Goal: Task Accomplishment & Management: Complete application form

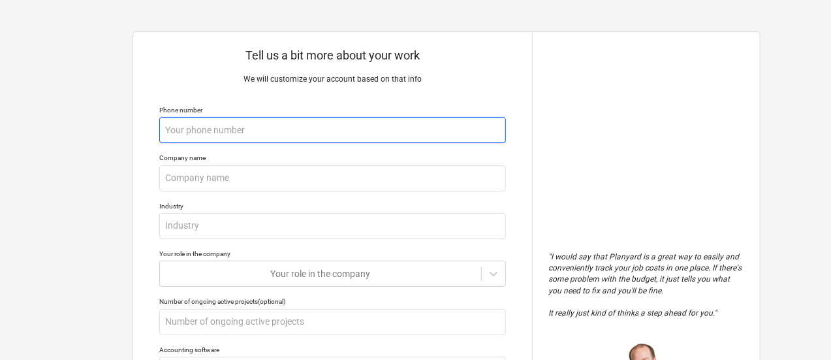
click at [257, 128] on input "text" at bounding box center [332, 130] width 347 height 26
type textarea "x"
type input "8"
type textarea "x"
type input "80"
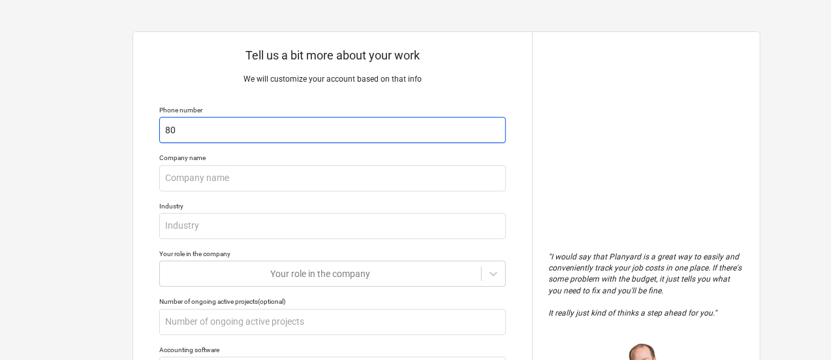
type textarea "x"
type input "804"
type textarea "x"
type input "8043"
type textarea "x"
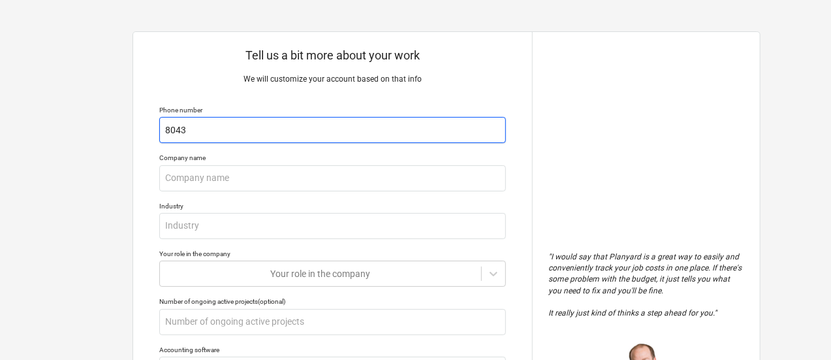
type input "80430"
type textarea "x"
type input "804305"
type textarea "x"
type input "8043058"
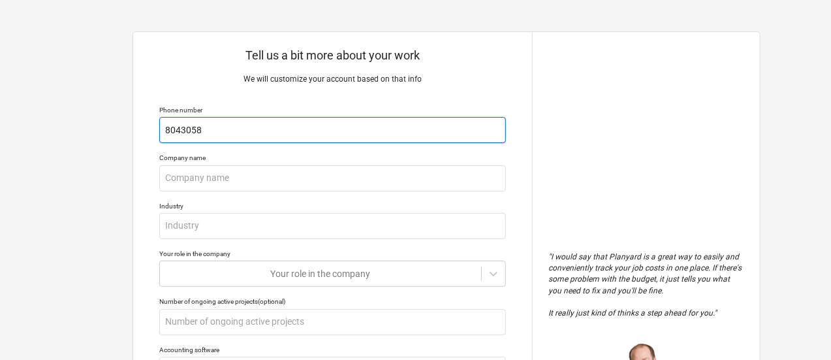
type textarea "x"
type input "80430585"
type textarea "x"
type input "804305859"
type textarea "x"
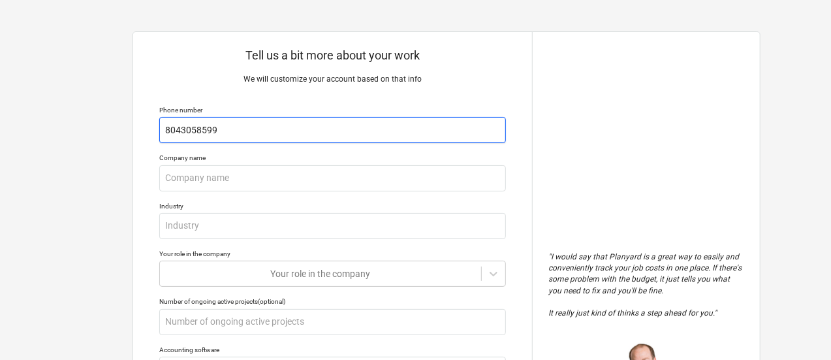
type input "8043058599"
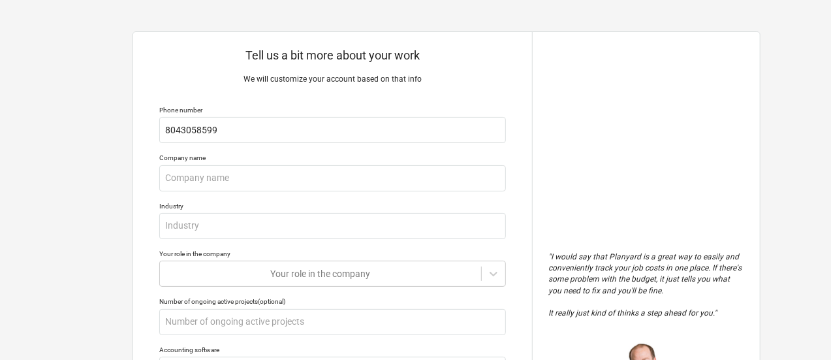
click at [207, 75] on p "We will customize your account based on that info" at bounding box center [332, 79] width 347 height 11
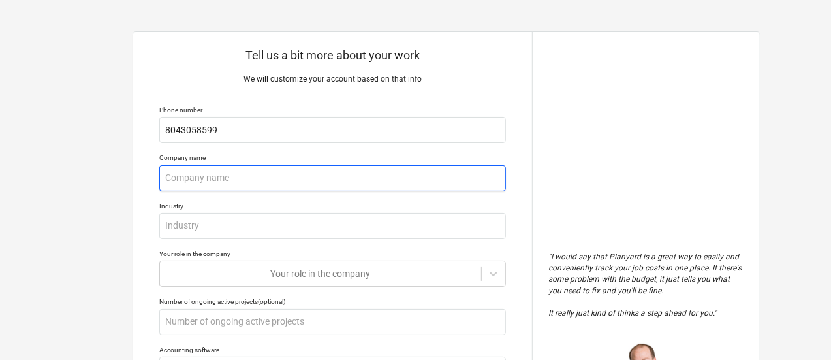
click at [195, 182] on input "text" at bounding box center [332, 178] width 347 height 26
type textarea "x"
type input "K"
type textarea "x"
type input "Kel"
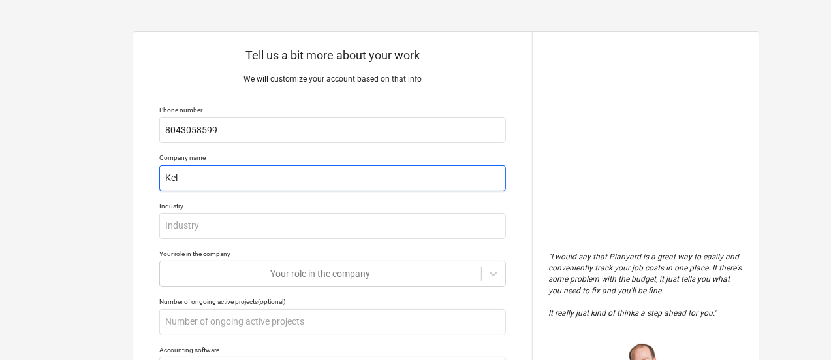
type textarea "x"
type input "[PERSON_NAME]"
type textarea "x"
type input "[PERSON_NAME]"
type textarea "x"
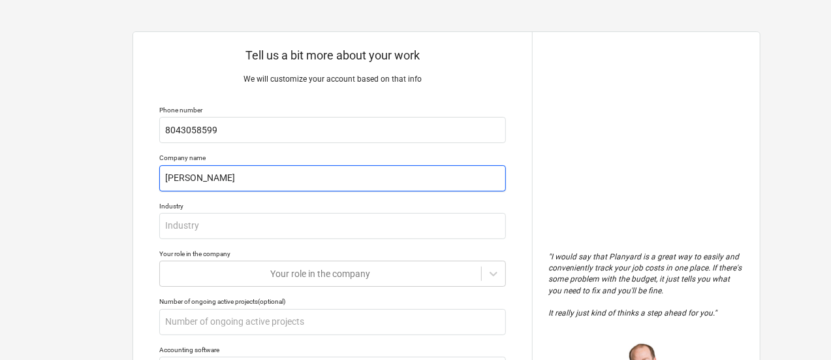
type input "[PERSON_NAME]"
type textarea "x"
type input "[PERSON_NAME]"
type textarea "x"
type input "[PERSON_NAME]"
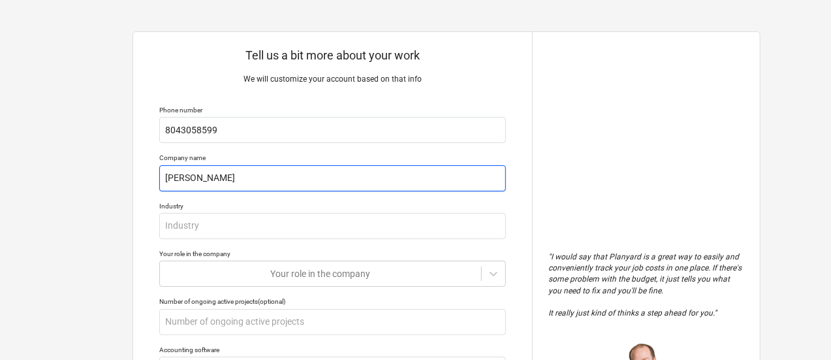
type textarea "x"
type input "[PERSON_NAME]"
type textarea "x"
type input "[PERSON_NAME]"
type textarea "x"
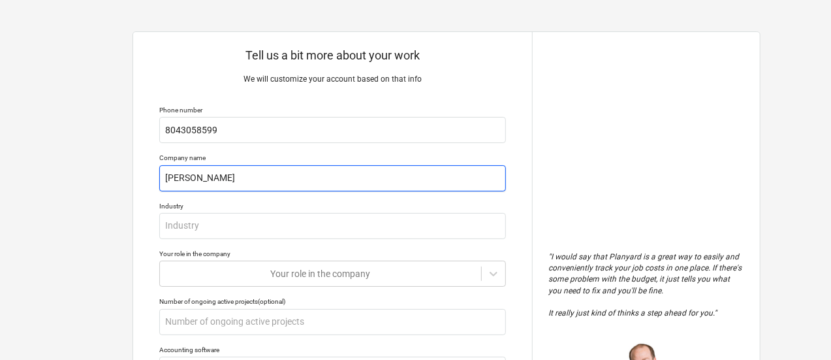
type input "[PERSON_NAME]"
type textarea "x"
type input "[PERSON_NAME]"
type textarea "x"
type input "[PERSON_NAME] Account"
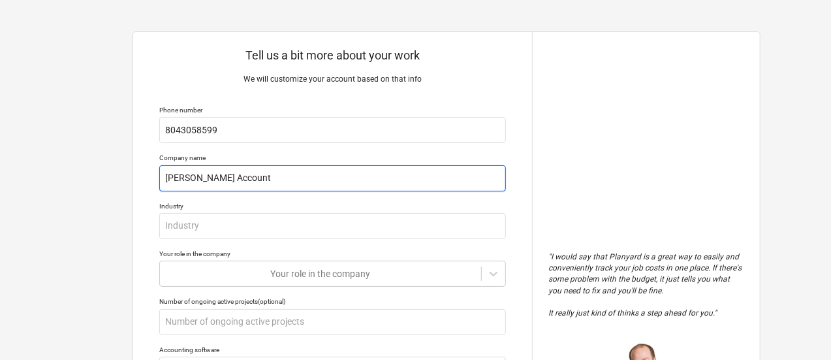
type textarea "x"
type input "[PERSON_NAME] Accounti"
type textarea "x"
type input "[PERSON_NAME] Accountin"
type textarea "x"
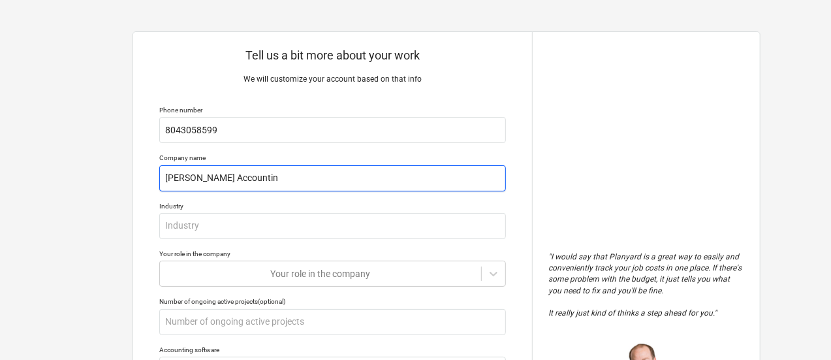
type input "[PERSON_NAME] Accounting"
type textarea "x"
type input "[PERSON_NAME] Accounting"
type textarea "x"
type input "[PERSON_NAME] Accounting S"
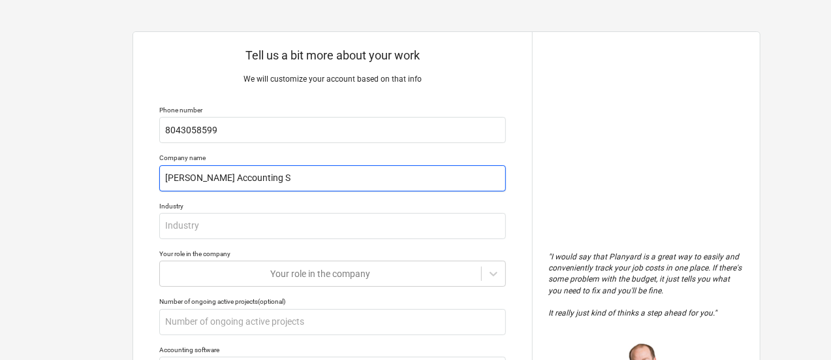
type textarea "x"
type input "[PERSON_NAME] Accounting Sr"
type textarea "x"
type input "[PERSON_NAME] Accounting S"
type textarea "x"
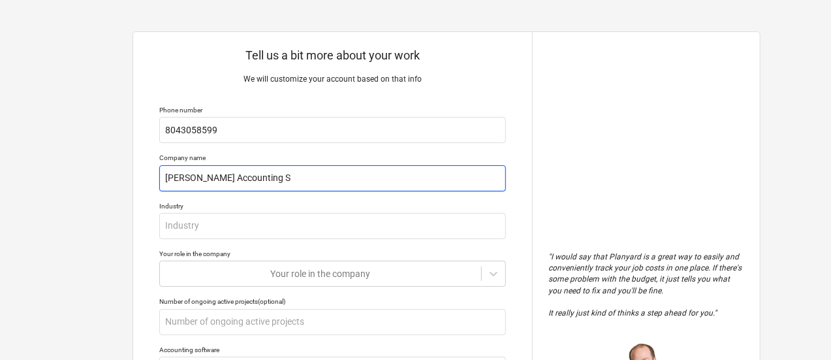
type input "[PERSON_NAME] Accounting Se"
type textarea "x"
type input "[PERSON_NAME] Accounting Ser"
type textarea "x"
type input "[PERSON_NAME] Accounting Serv"
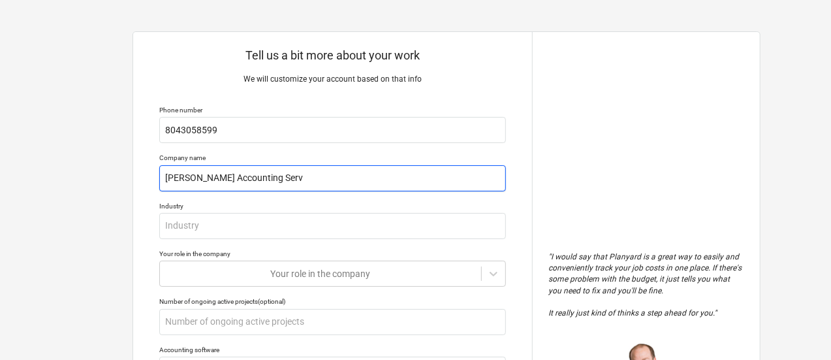
type textarea "x"
type input "[PERSON_NAME] Accounting Servc"
type textarea "x"
type input "[PERSON_NAME] Accounting Servci"
type textarea "x"
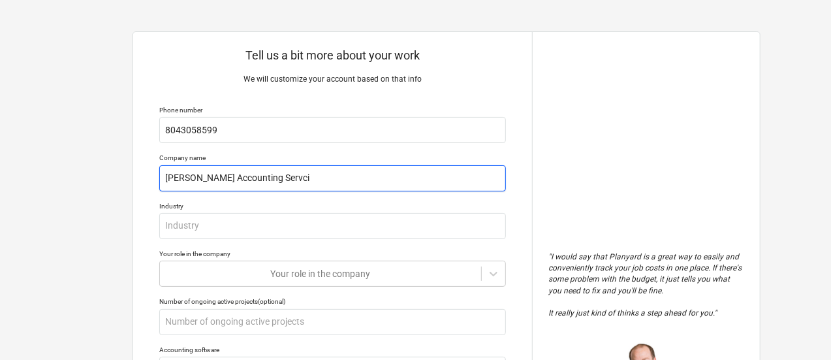
type input "[PERSON_NAME] Accounting Servc"
type textarea "x"
type input "[PERSON_NAME] Accounting Serv"
type textarea "x"
type input "[PERSON_NAME] Accounting Servi"
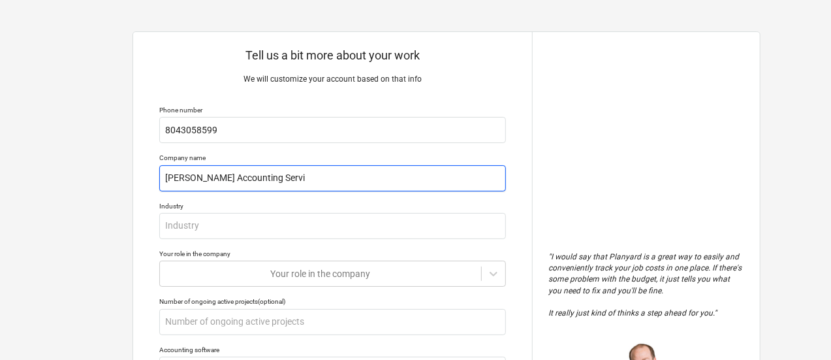
type textarea "x"
type input "[PERSON_NAME] Accounting Servic"
type textarea "x"
type input "[PERSON_NAME] Accounting Service"
type textarea "x"
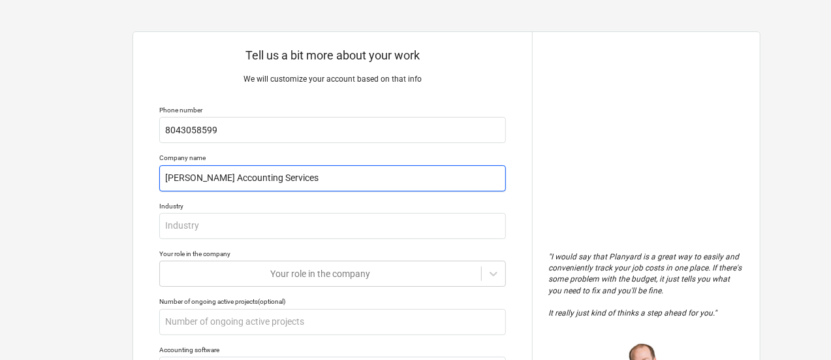
type input "[PERSON_NAME] Accounting Services"
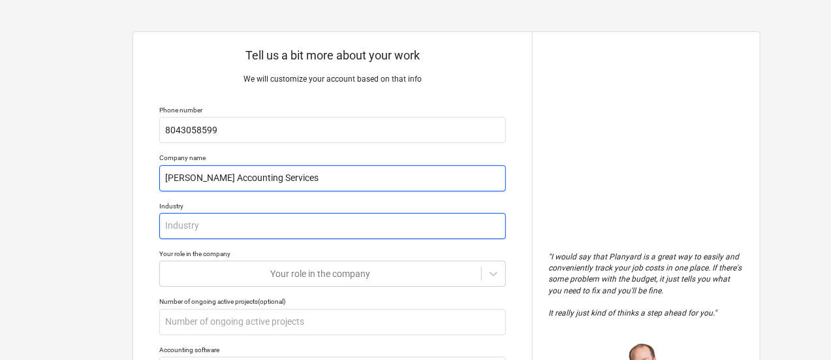
type textarea "x"
type input "A"
type textarea "x"
type input "Ac"
type textarea "x"
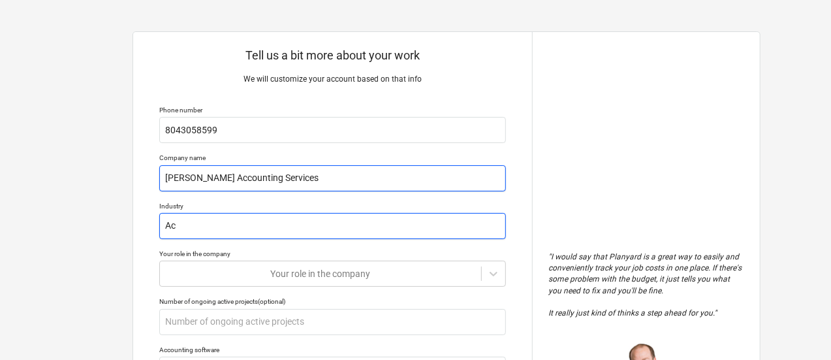
type input "Acc"
type textarea "x"
type input "Acco"
type textarea "x"
type input "Accou"
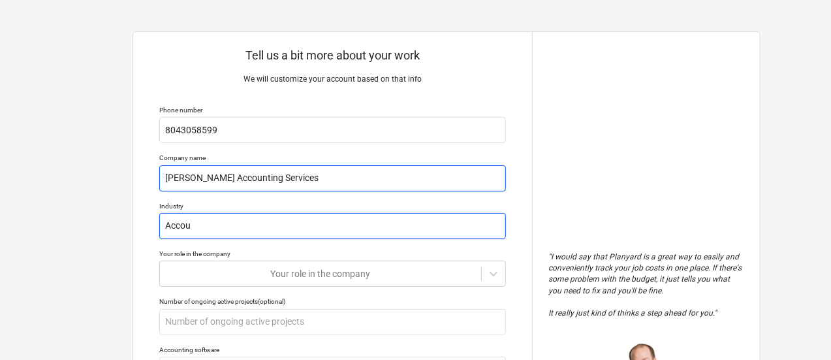
type textarea "x"
type input "Accoun"
type textarea "x"
type input "Account"
type textarea "x"
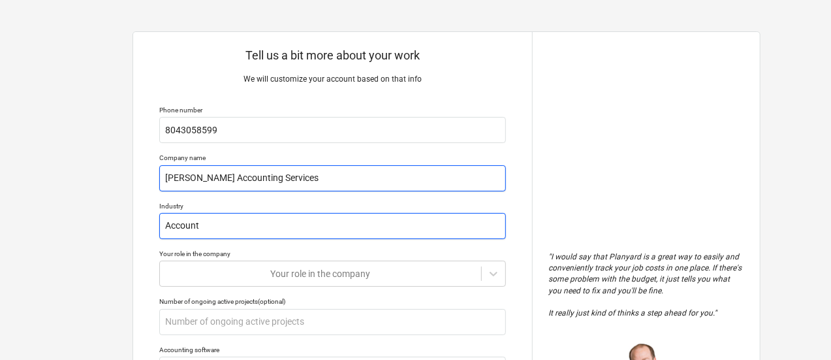
type input "Accounta"
type textarea "x"
type input "Accountan"
type textarea "x"
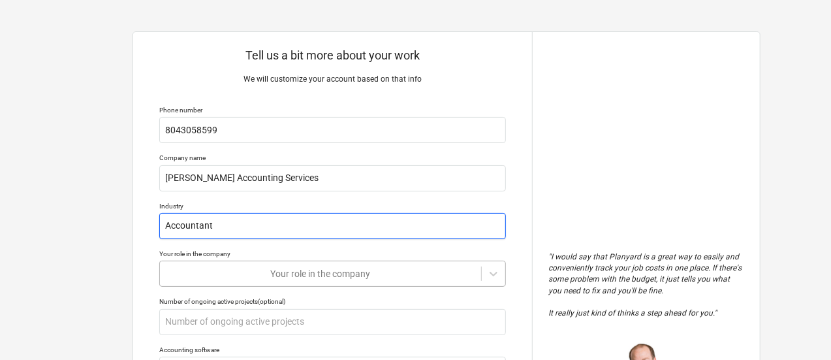
type input "Accountant"
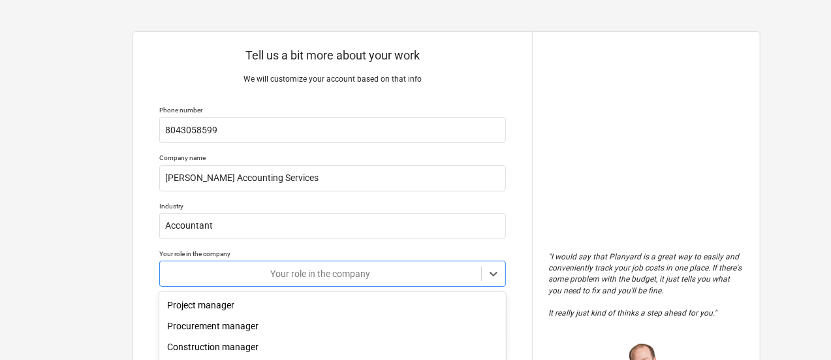
scroll to position [133, 0]
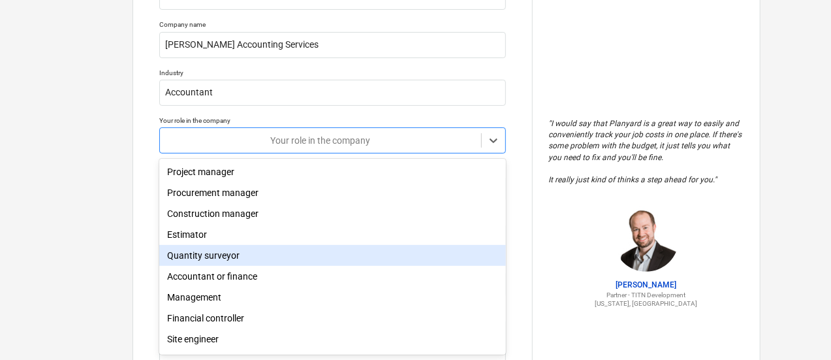
click at [266, 239] on body "Tell us a bit more about your work We will customize your account based on that…" at bounding box center [415, 53] width 831 height 372
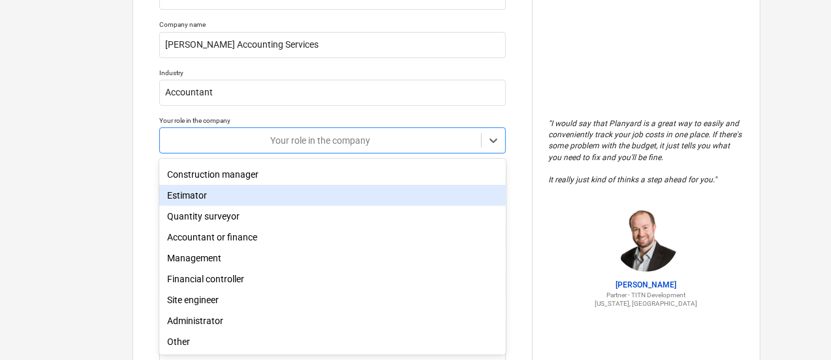
scroll to position [0, 0]
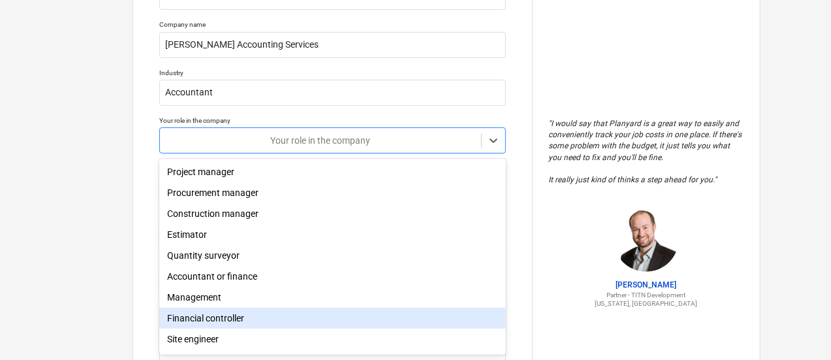
click at [248, 322] on div "Financial controller" at bounding box center [332, 317] width 347 height 21
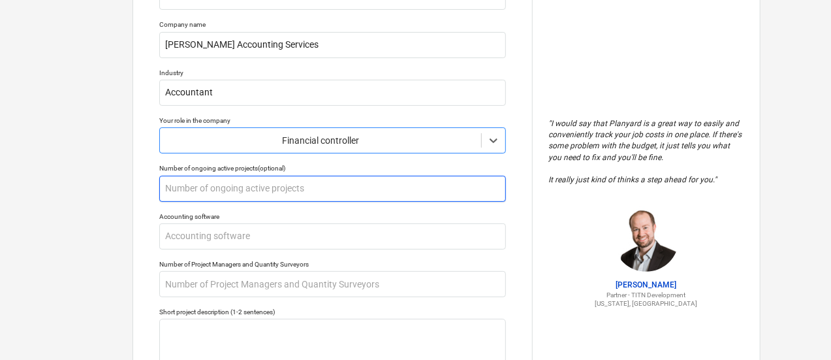
click at [213, 198] on input "text" at bounding box center [332, 189] width 347 height 26
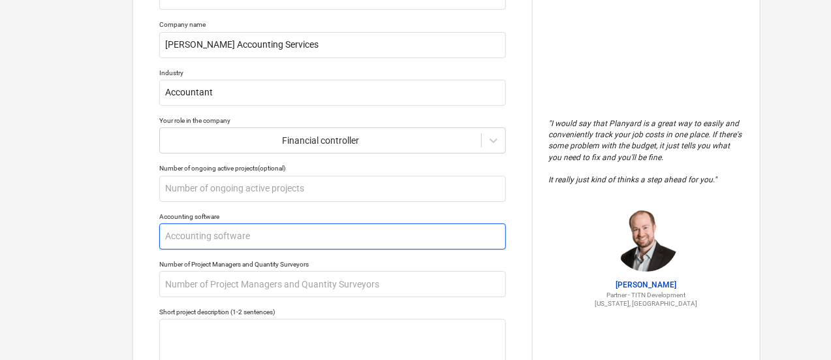
click at [222, 234] on input "text" at bounding box center [332, 236] width 347 height 26
type textarea "x"
type input "D"
type textarea "x"
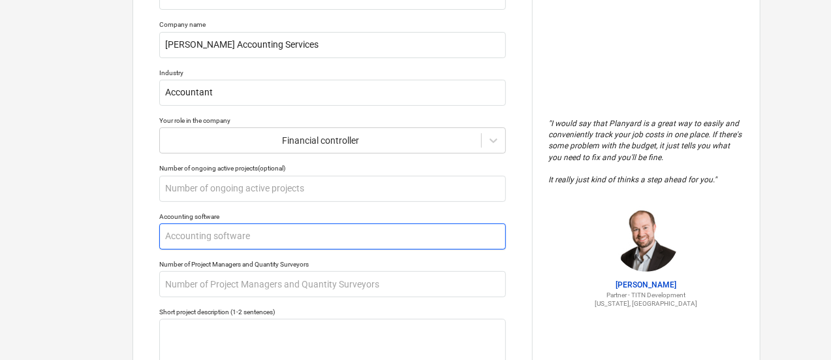
type input "F"
type textarea "x"
type input "Fo"
type textarea "x"
type input "Fou"
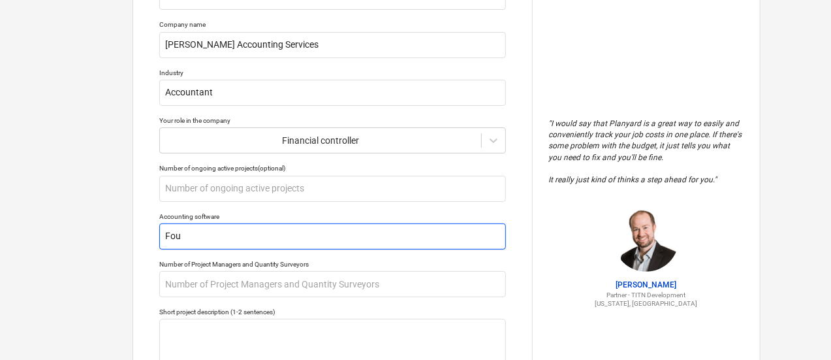
type textarea "x"
type input "Foun"
type textarea "x"
type input "Found"
type textarea "x"
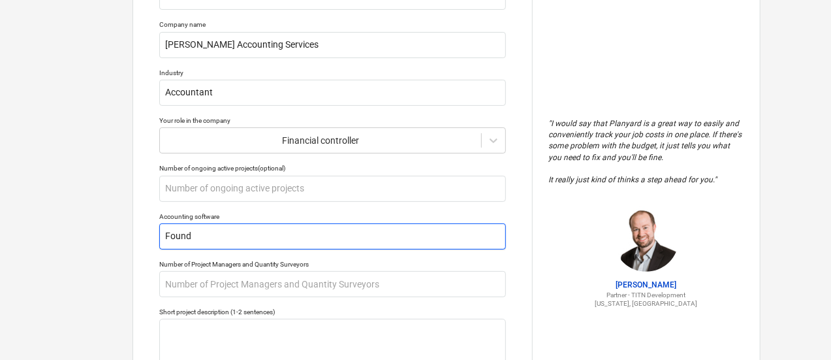
type input "Founda"
type textarea "x"
type input "Foundat"
type textarea "x"
type input "Foundati"
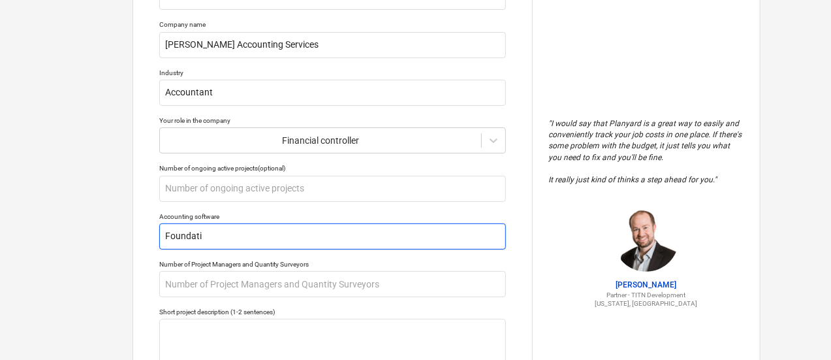
type textarea "x"
type input "Foundatio"
type textarea "x"
type input "Foundation"
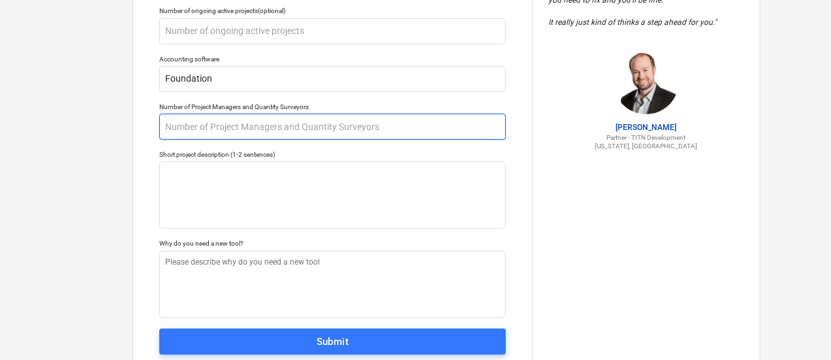
scroll to position [329, 0]
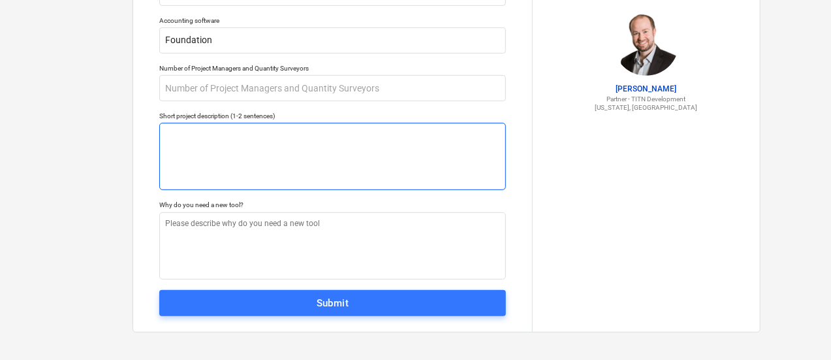
click at [240, 152] on textarea at bounding box center [332, 156] width 347 height 67
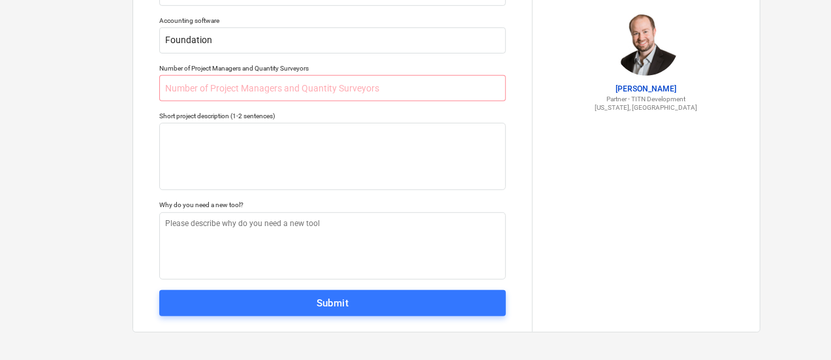
click at [264, 72] on div "Number of Project Managers and Quantity Surveyors" at bounding box center [332, 68] width 347 height 8
click at [260, 78] on input "text" at bounding box center [332, 88] width 347 height 26
type textarea "x"
type input "1"
type textarea "x"
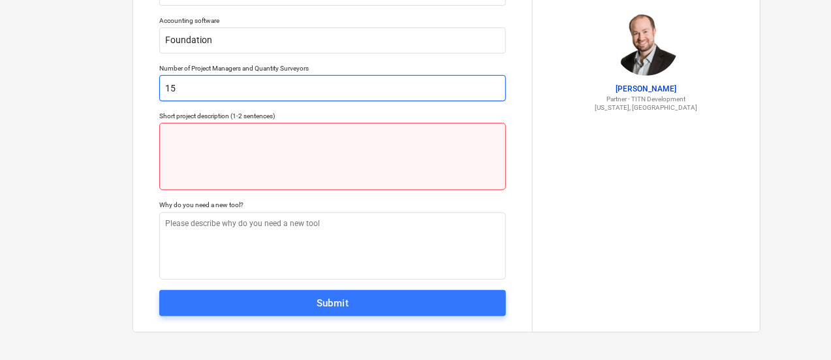
type input "15"
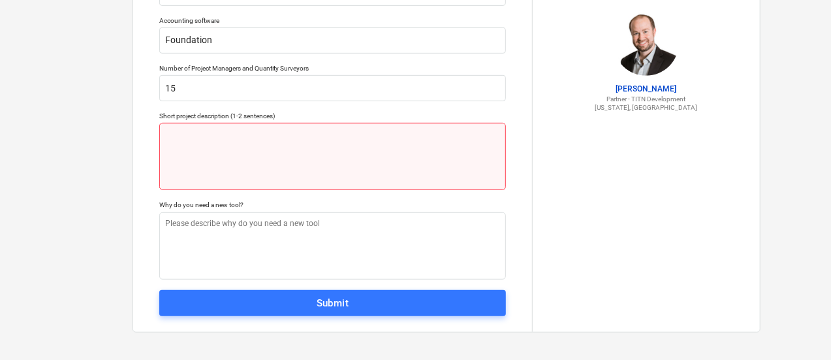
click at [242, 138] on textarea at bounding box center [332, 156] width 347 height 67
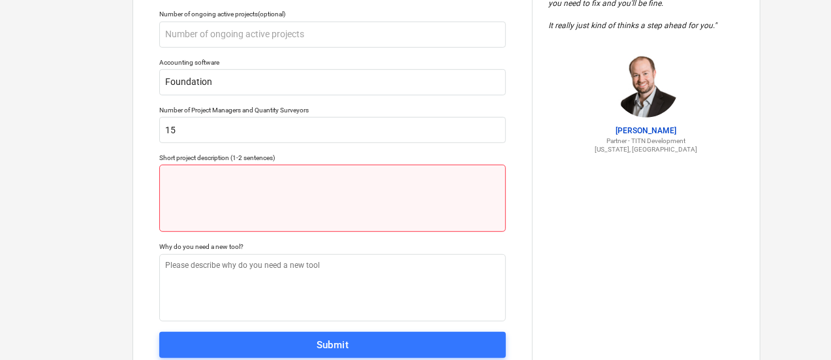
scroll to position [331, 0]
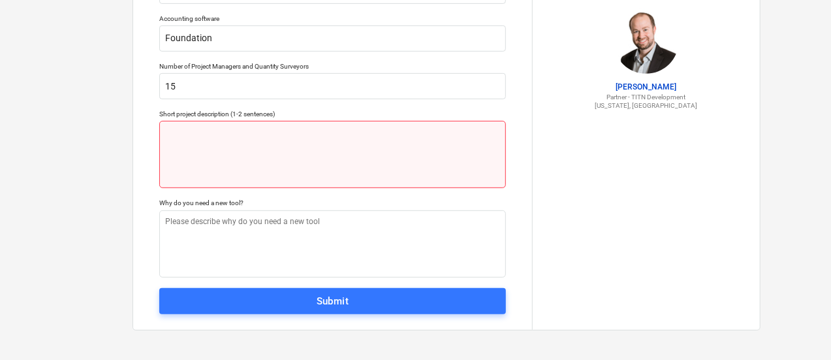
type textarea "x"
type textarea "n"
type textarea "x"
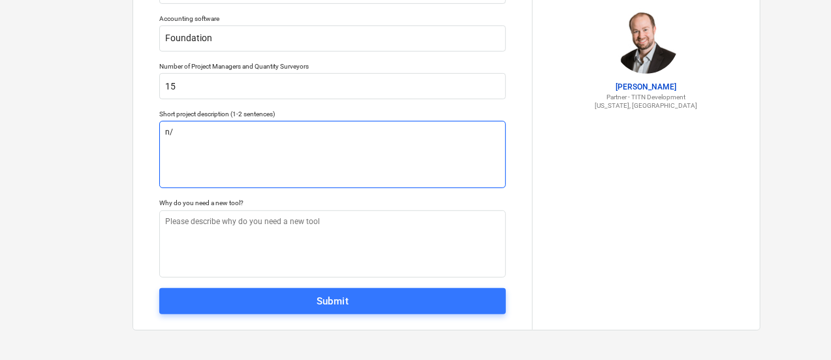
type textarea "n/a"
type textarea "x"
type textarea "n/a"
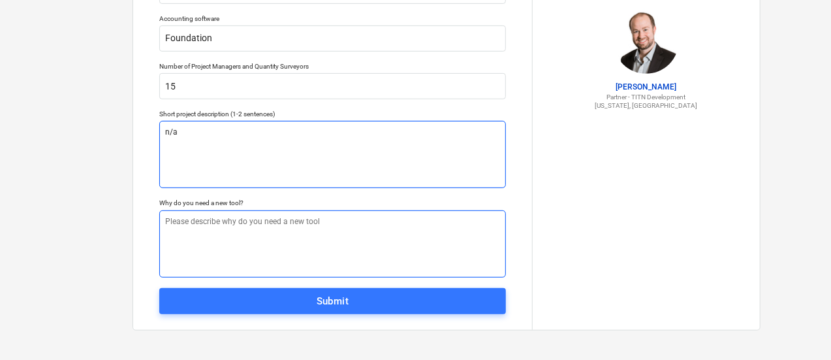
type textarea "x"
type textarea "n/"
type textarea "x"
type textarea "n/a"
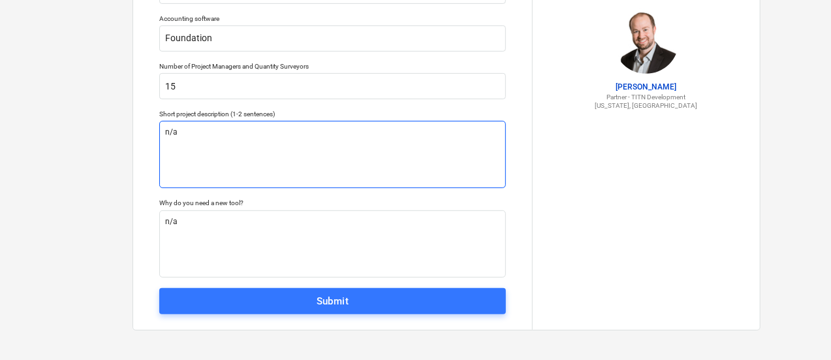
type textarea "x"
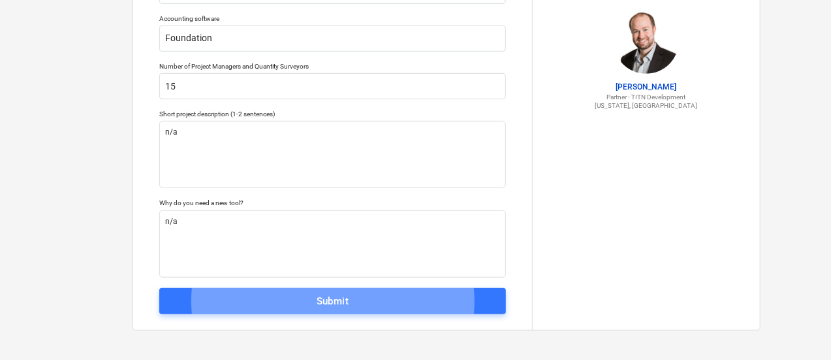
click at [293, 300] on span "Submit" at bounding box center [333, 300] width 318 height 17
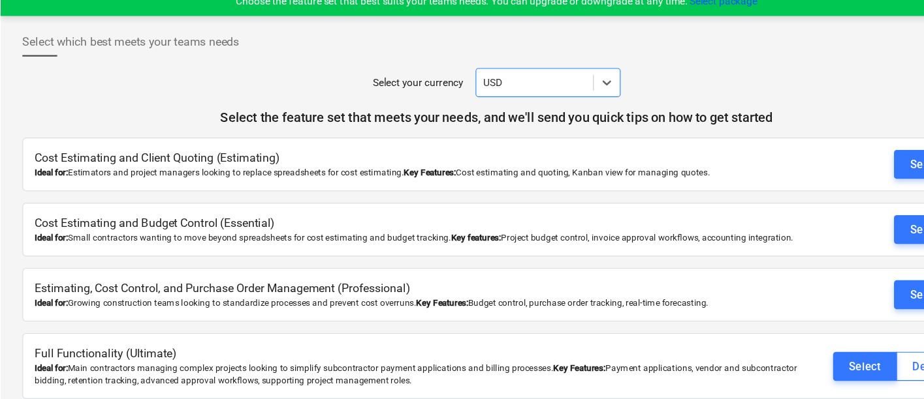
scroll to position [12, 0]
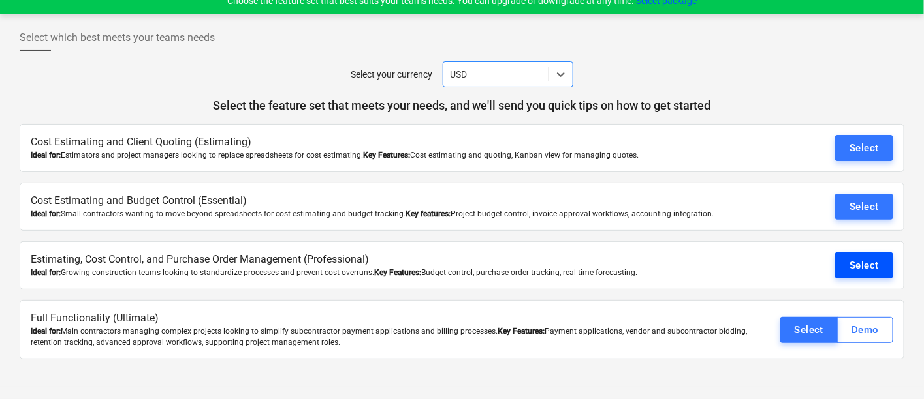
click at [835, 262] on button "Select" at bounding box center [864, 266] width 58 height 26
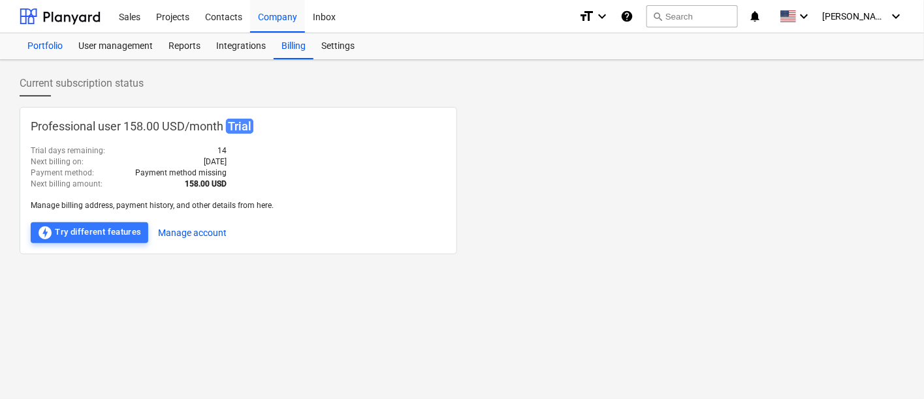
click at [55, 44] on div "Portfolio" at bounding box center [45, 46] width 51 height 26
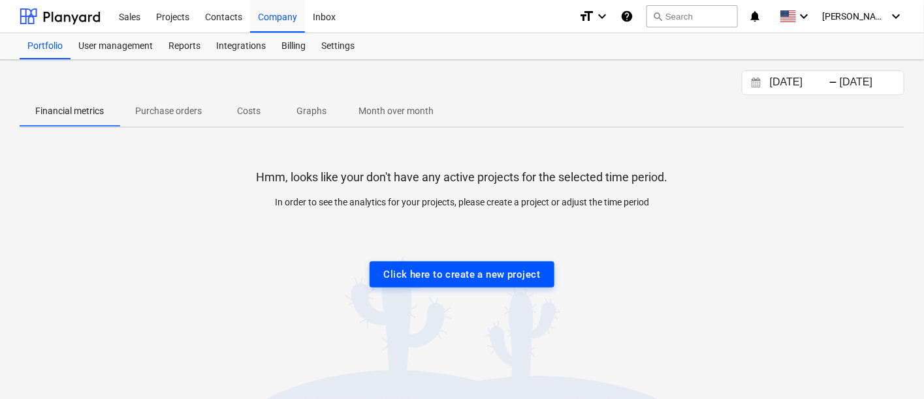
click at [451, 274] on div "Click here to create a new project" at bounding box center [462, 274] width 157 height 17
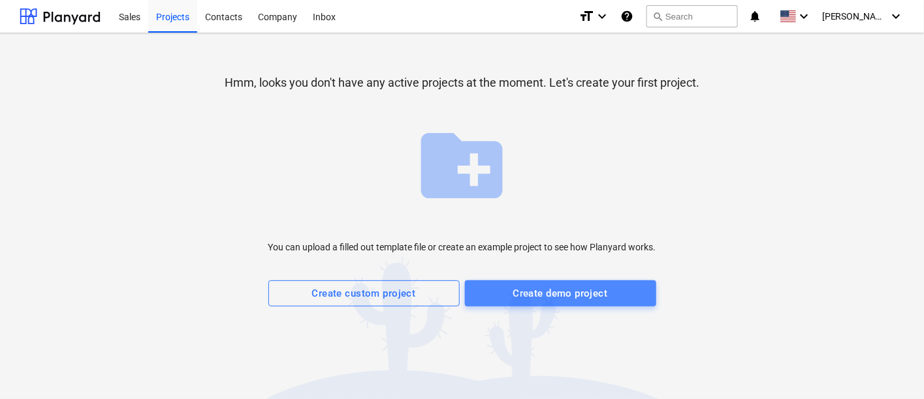
click at [549, 292] on div "Create demo project" at bounding box center [559, 293] width 95 height 17
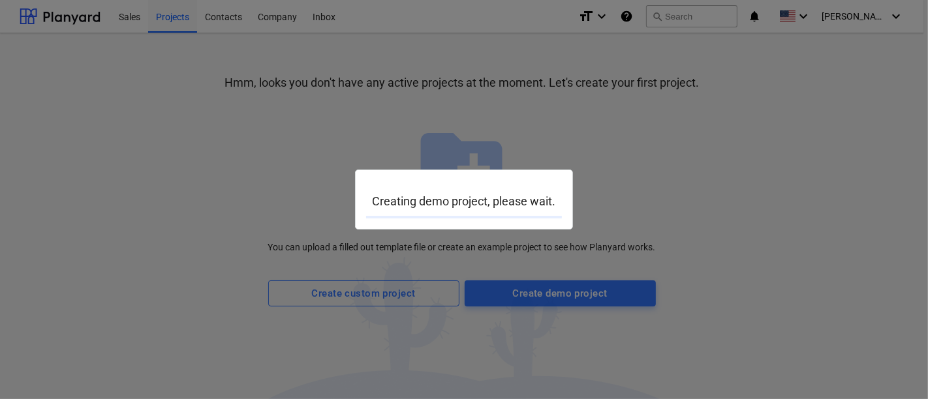
click at [392, 301] on div at bounding box center [464, 199] width 928 height 399
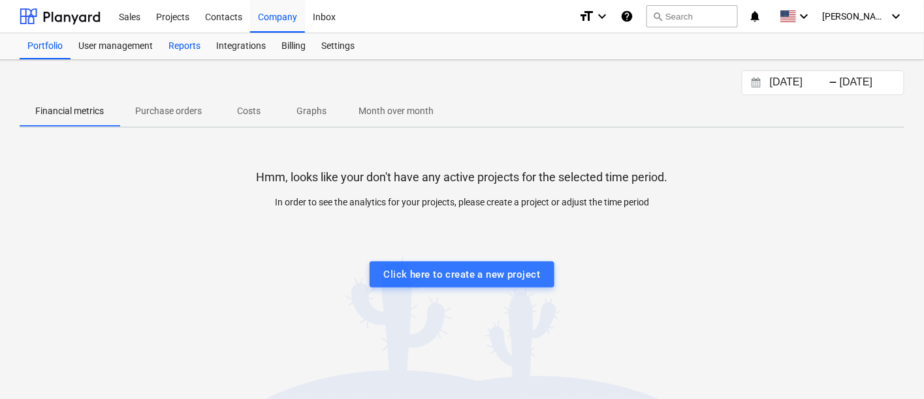
click at [177, 38] on div "Reports" at bounding box center [185, 46] width 48 height 26
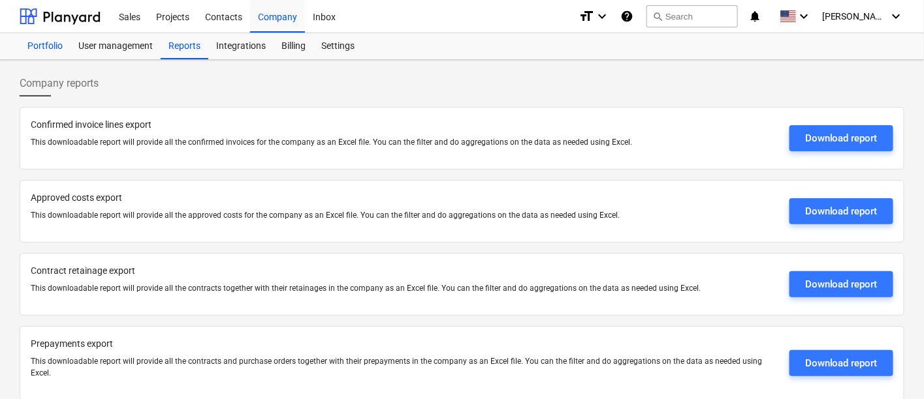
click at [47, 50] on div "Portfolio" at bounding box center [45, 46] width 51 height 26
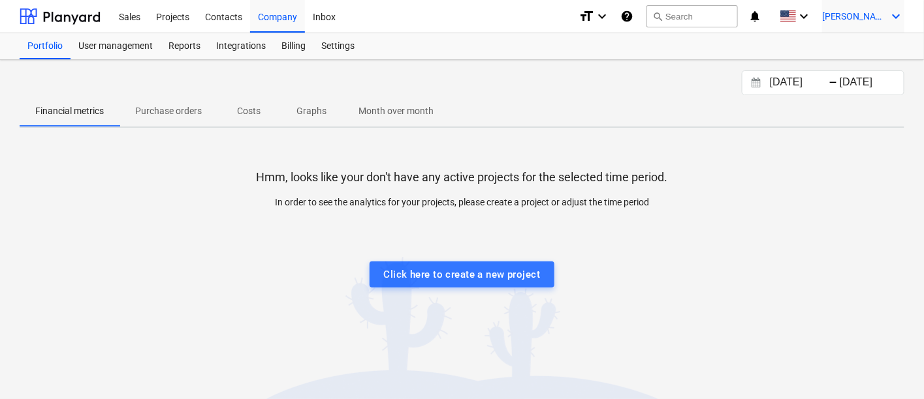
click at [835, 31] on div "[PERSON_NAME] keyboard_arrow_down" at bounding box center [863, 16] width 82 height 33
click at [320, 23] on div at bounding box center [462, 199] width 924 height 399
click at [168, 15] on div "Projects" at bounding box center [172, 15] width 49 height 33
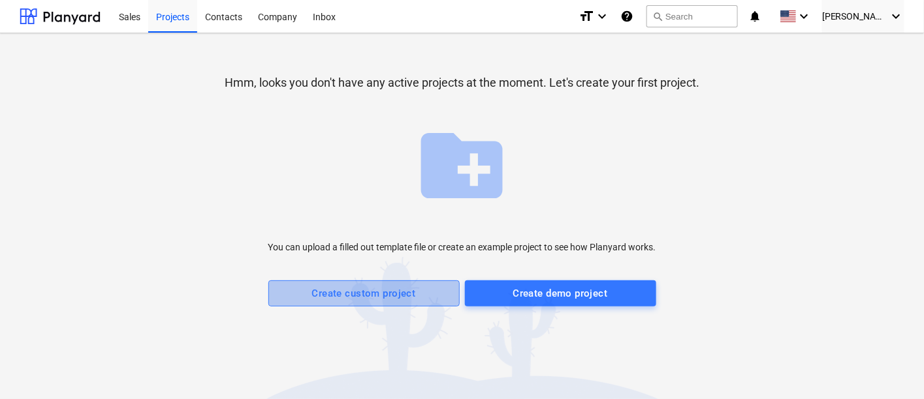
click at [365, 282] on button "Create custom project" at bounding box center [363, 294] width 191 height 26
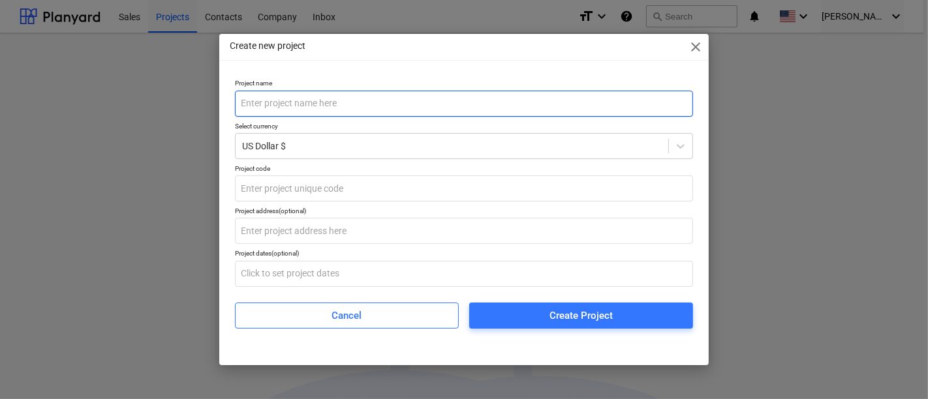
click at [275, 99] on input "text" at bounding box center [464, 104] width 458 height 26
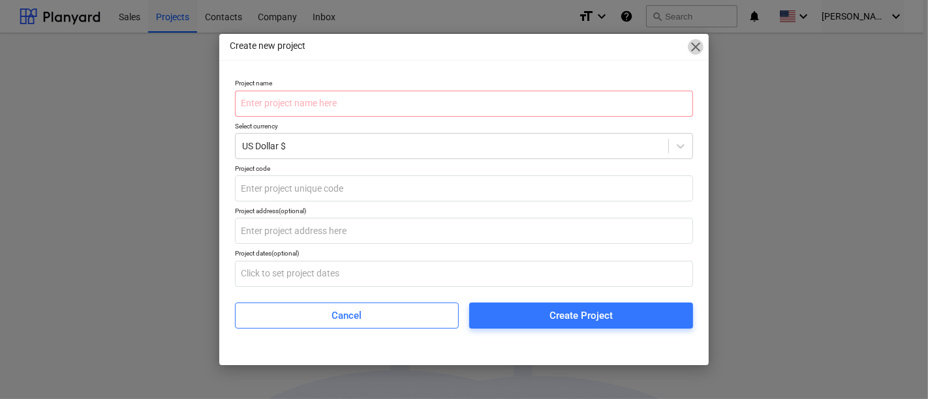
click at [691, 47] on span "close" at bounding box center [696, 47] width 16 height 16
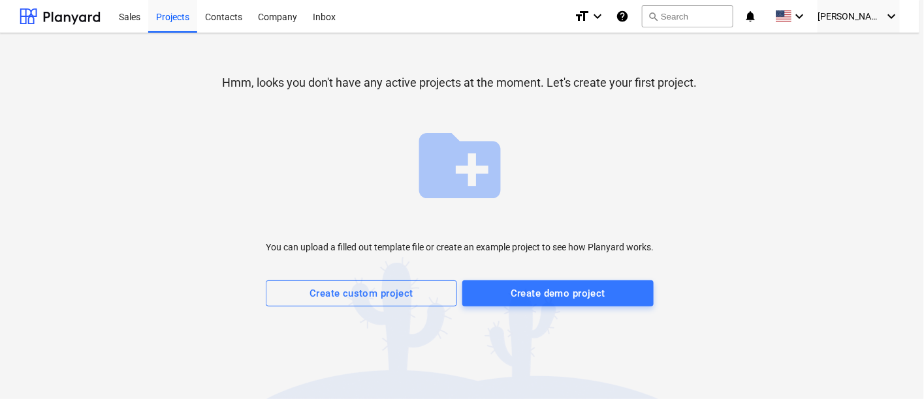
click at [698, 49] on div "Hmm, looks you don't have any active projects at the moment. Let's create your …" at bounding box center [460, 188] width 880 height 289
click at [280, 10] on div "Company" at bounding box center [277, 15] width 55 height 33
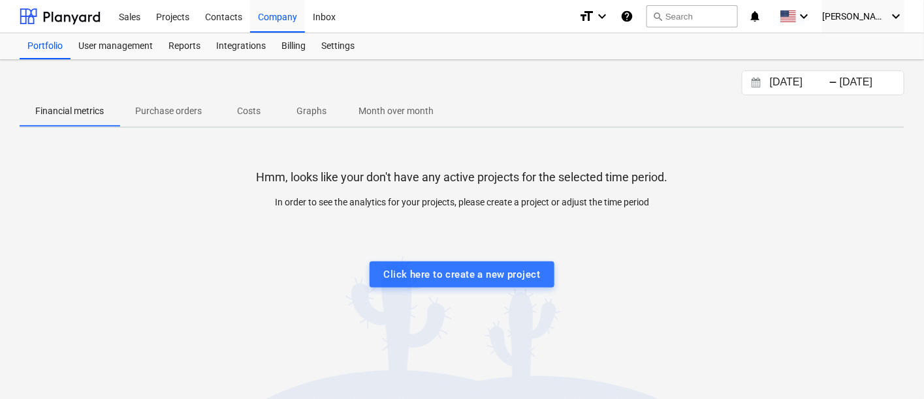
click at [51, 104] on p "Financial metrics" at bounding box center [69, 111] width 69 height 14
click at [253, 49] on div "Integrations" at bounding box center [240, 46] width 65 height 26
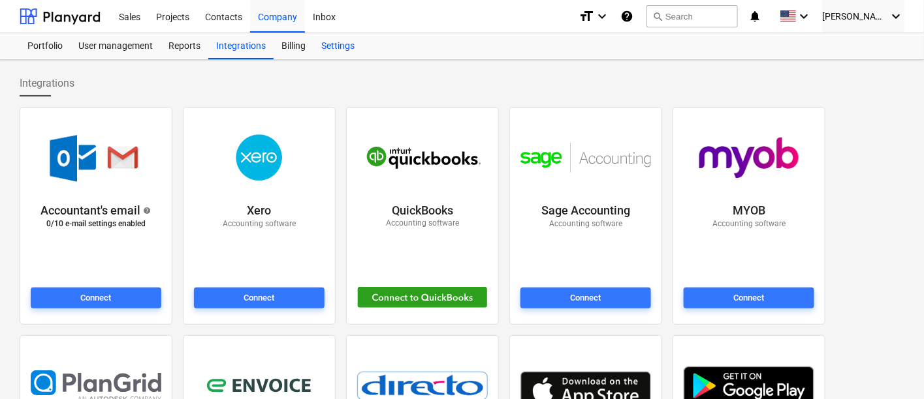
click at [334, 47] on div "Settings" at bounding box center [337, 46] width 49 height 26
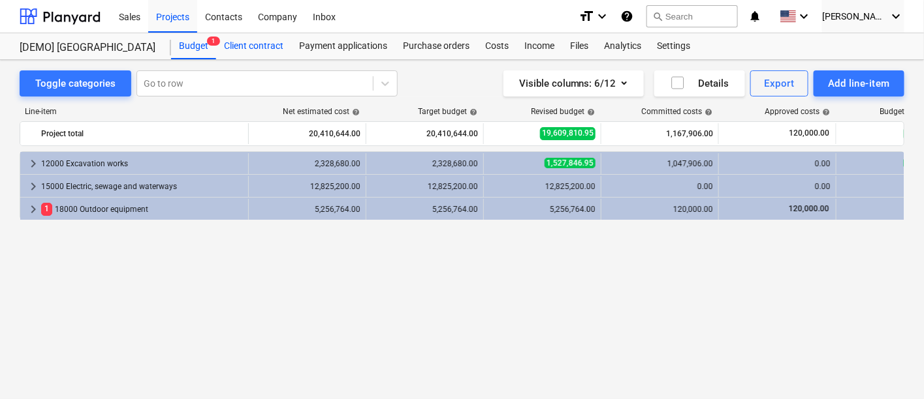
click at [265, 44] on div "Client contract" at bounding box center [253, 46] width 75 height 26
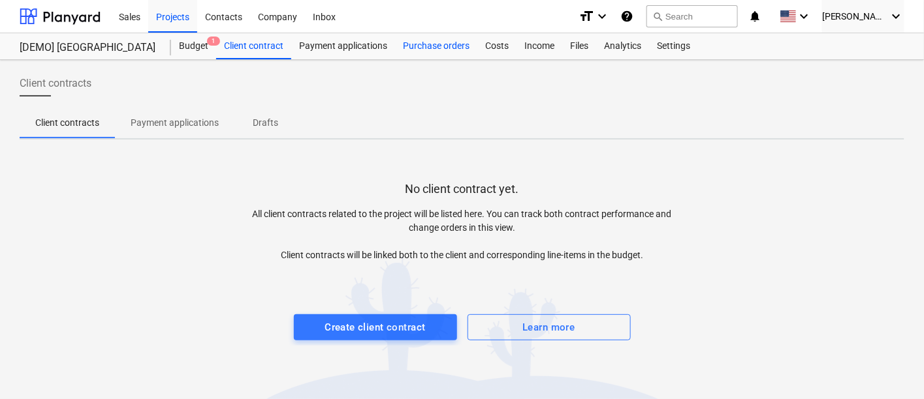
click at [453, 47] on div "Purchase orders" at bounding box center [436, 46] width 82 height 26
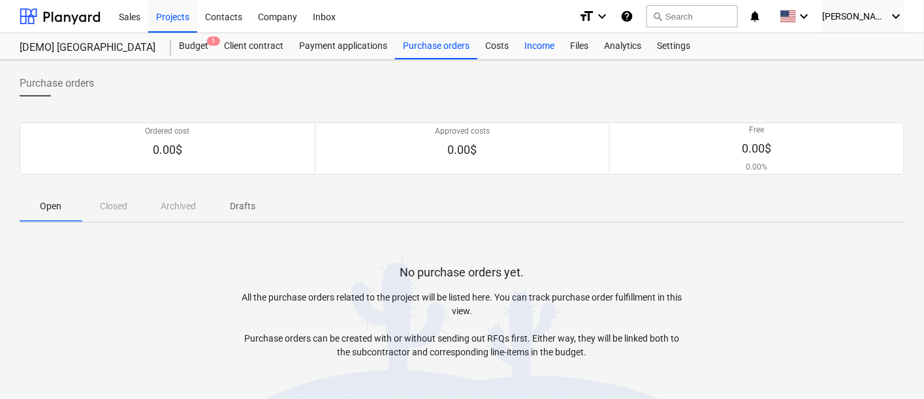
click at [531, 47] on div "Income" at bounding box center [539, 46] width 46 height 26
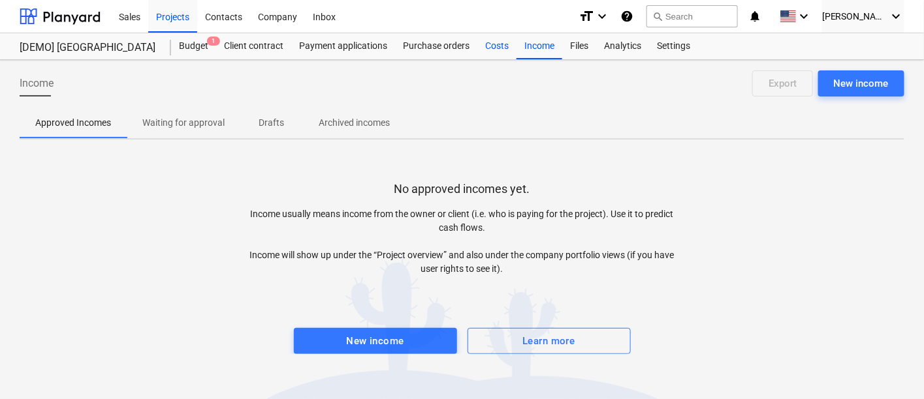
click at [477, 48] on div "Costs" at bounding box center [496, 46] width 39 height 26
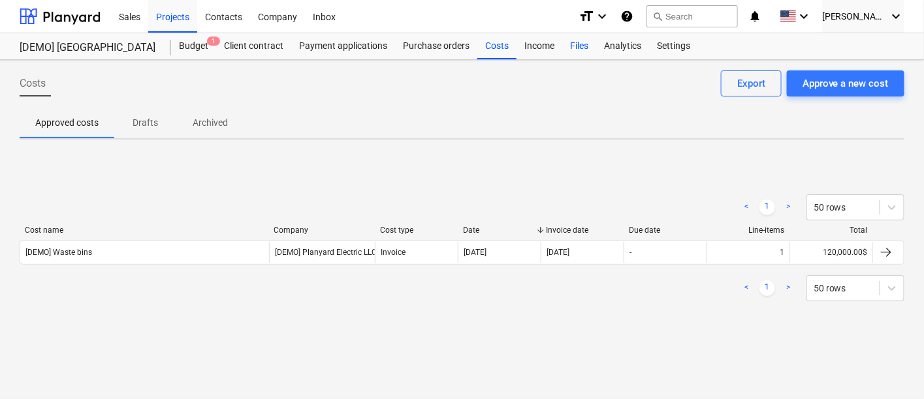
click at [572, 46] on div "Files" at bounding box center [579, 46] width 34 height 26
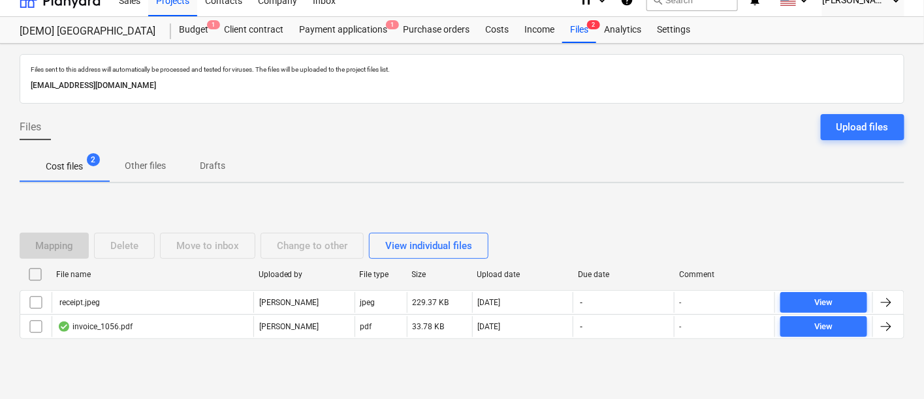
scroll to position [25, 0]
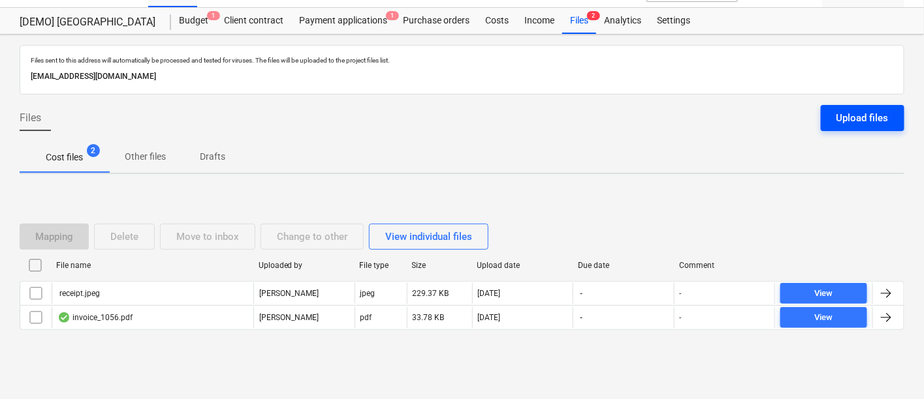
click at [835, 114] on div "Upload files" at bounding box center [862, 118] width 52 height 17
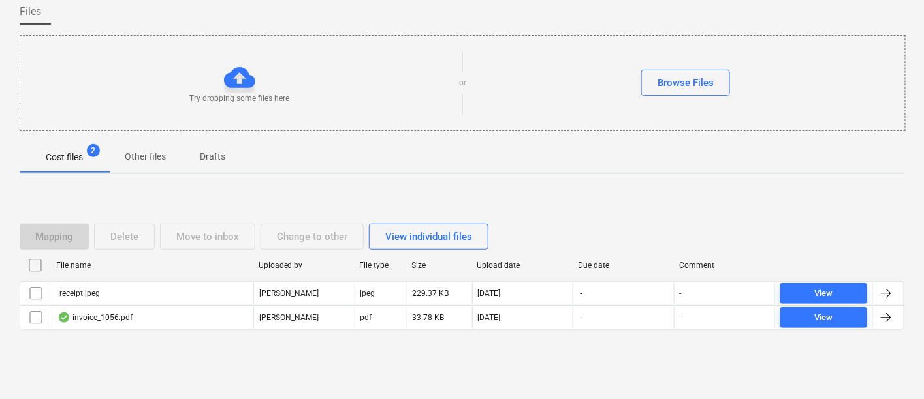
scroll to position [0, 0]
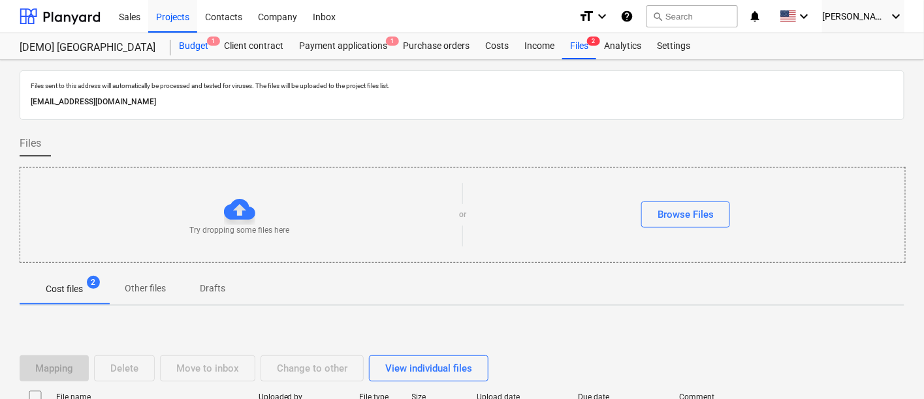
click at [198, 42] on div "Budget 1" at bounding box center [193, 46] width 45 height 26
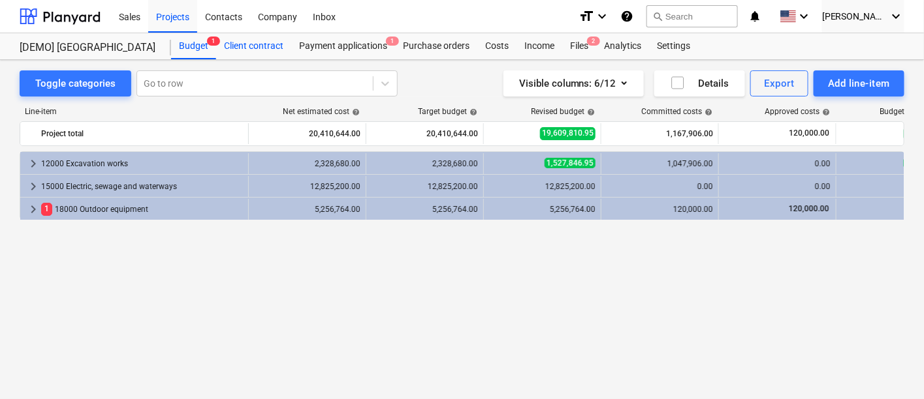
click at [249, 40] on div "Client contract" at bounding box center [253, 46] width 75 height 26
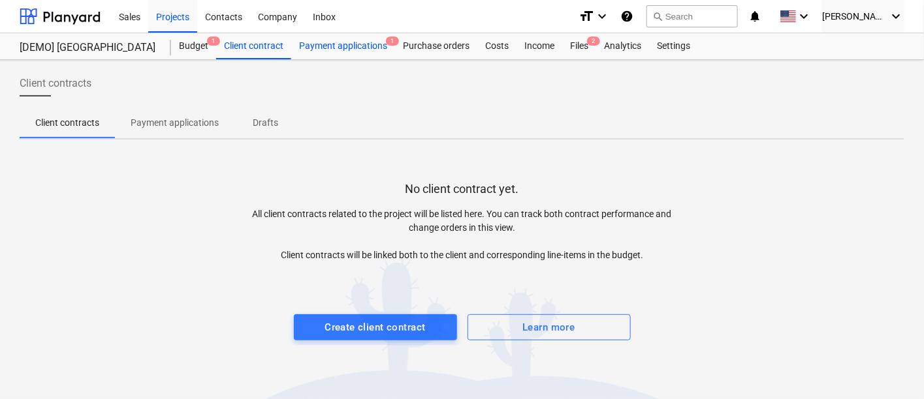
click at [349, 44] on div "Payment applications 1" at bounding box center [343, 46] width 104 height 26
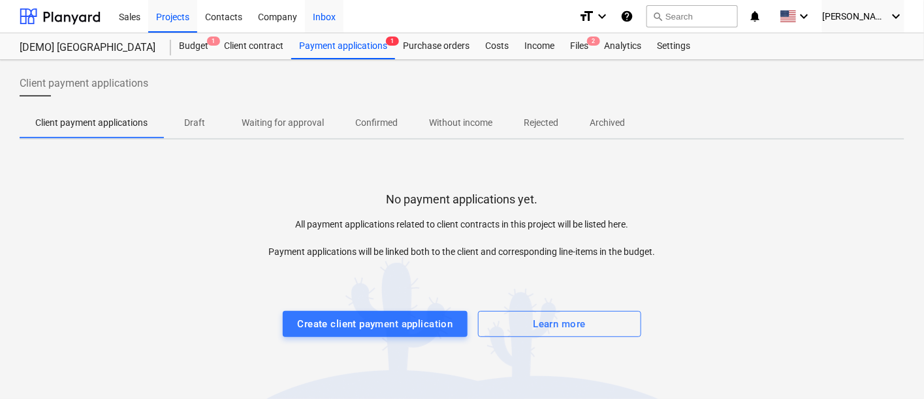
click at [327, 16] on div "Inbox" at bounding box center [324, 15] width 39 height 33
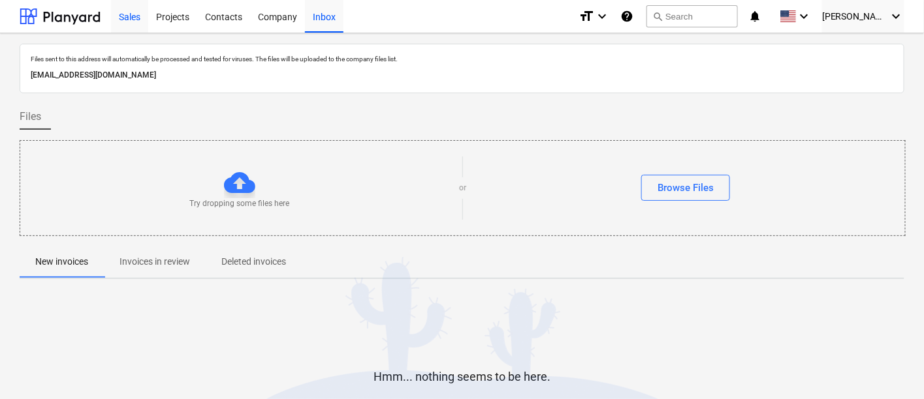
click at [133, 20] on div "Sales" at bounding box center [129, 15] width 37 height 33
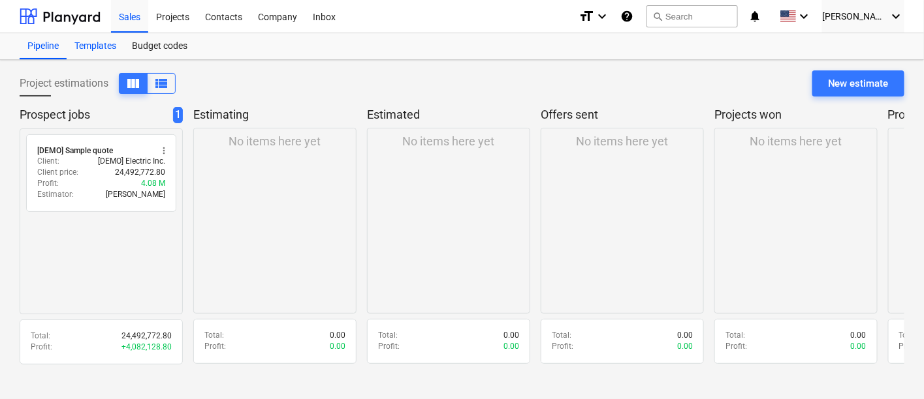
click at [94, 44] on div "Templates" at bounding box center [95, 46] width 57 height 26
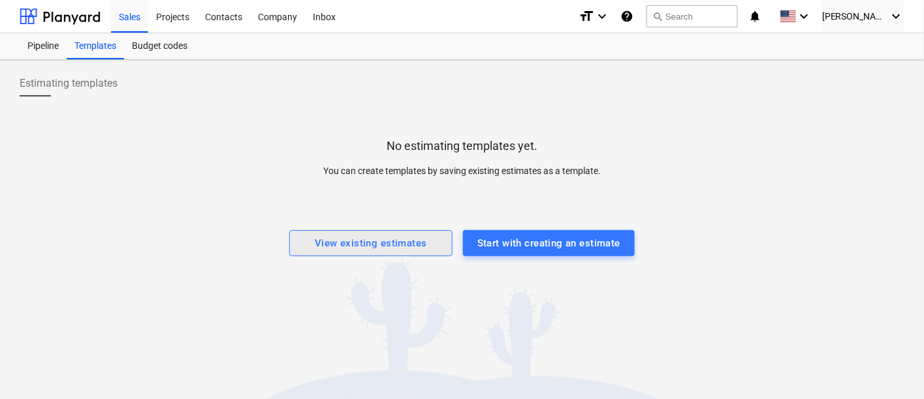
click at [356, 232] on button "View existing estimates" at bounding box center [370, 243] width 163 height 26
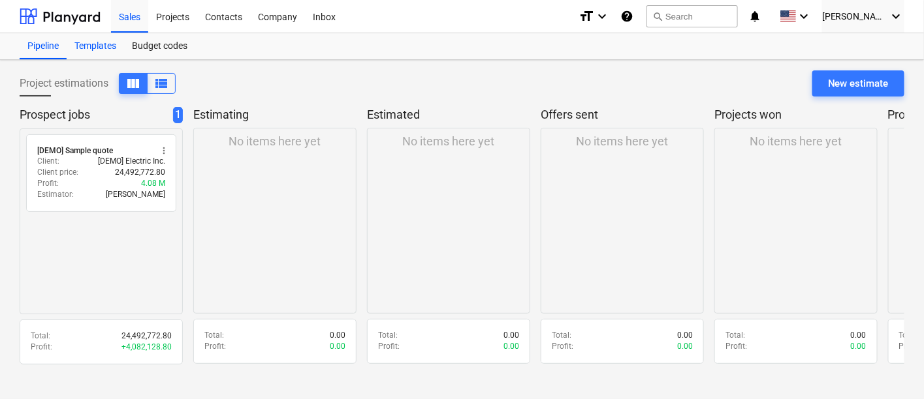
click at [113, 46] on div "Templates" at bounding box center [95, 46] width 57 height 26
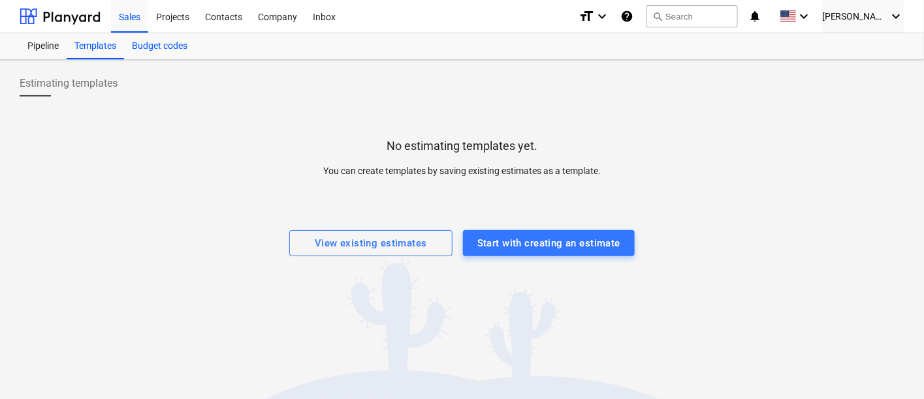
click at [154, 44] on div "Budget codes" at bounding box center [159, 46] width 71 height 26
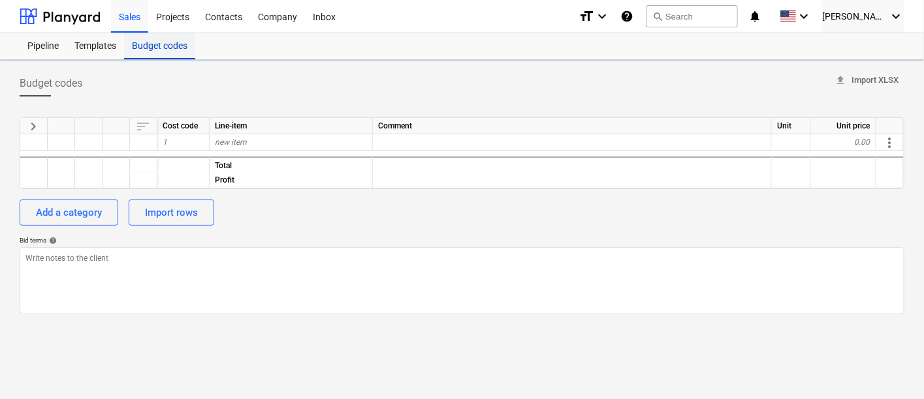
type textarea "x"
click at [835, 7] on div "[PERSON_NAME] keyboard_arrow_down" at bounding box center [863, 16] width 82 height 33
click at [835, 70] on div "Log out" at bounding box center [865, 71] width 78 height 21
